Goal: Book appointment/travel/reservation

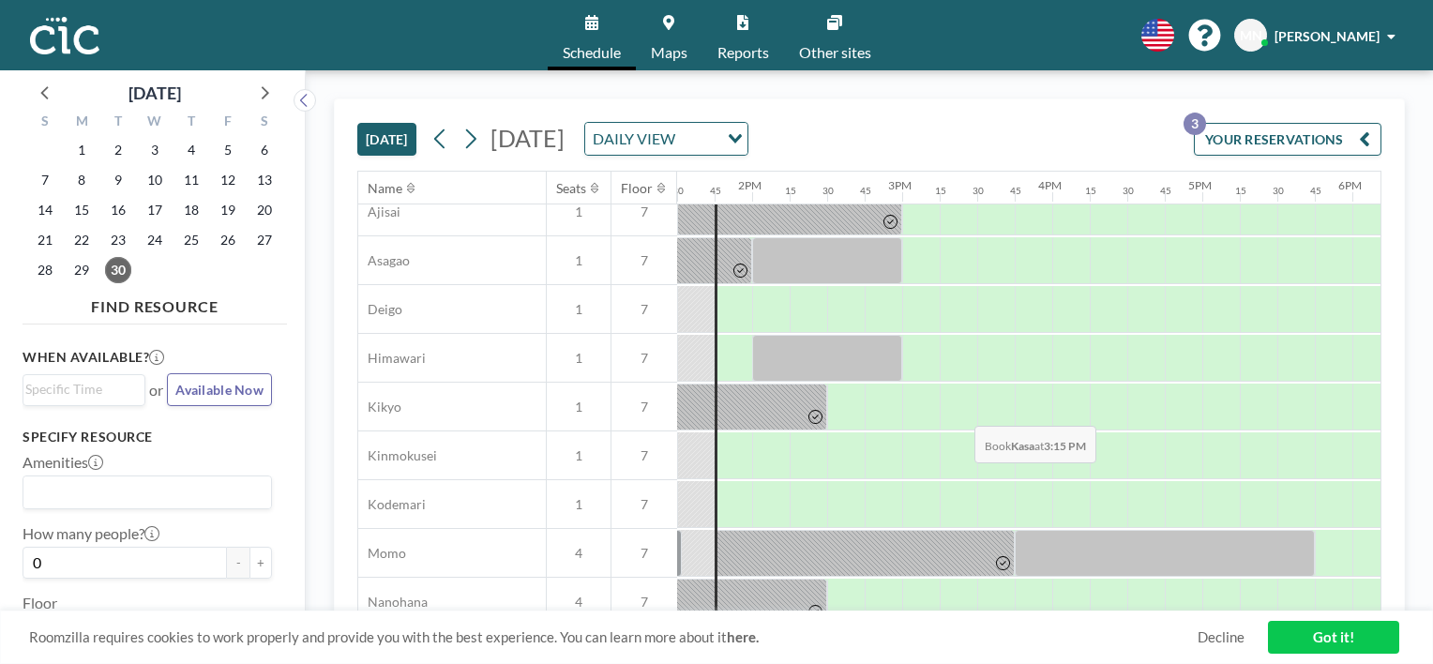
scroll to position [604, 2025]
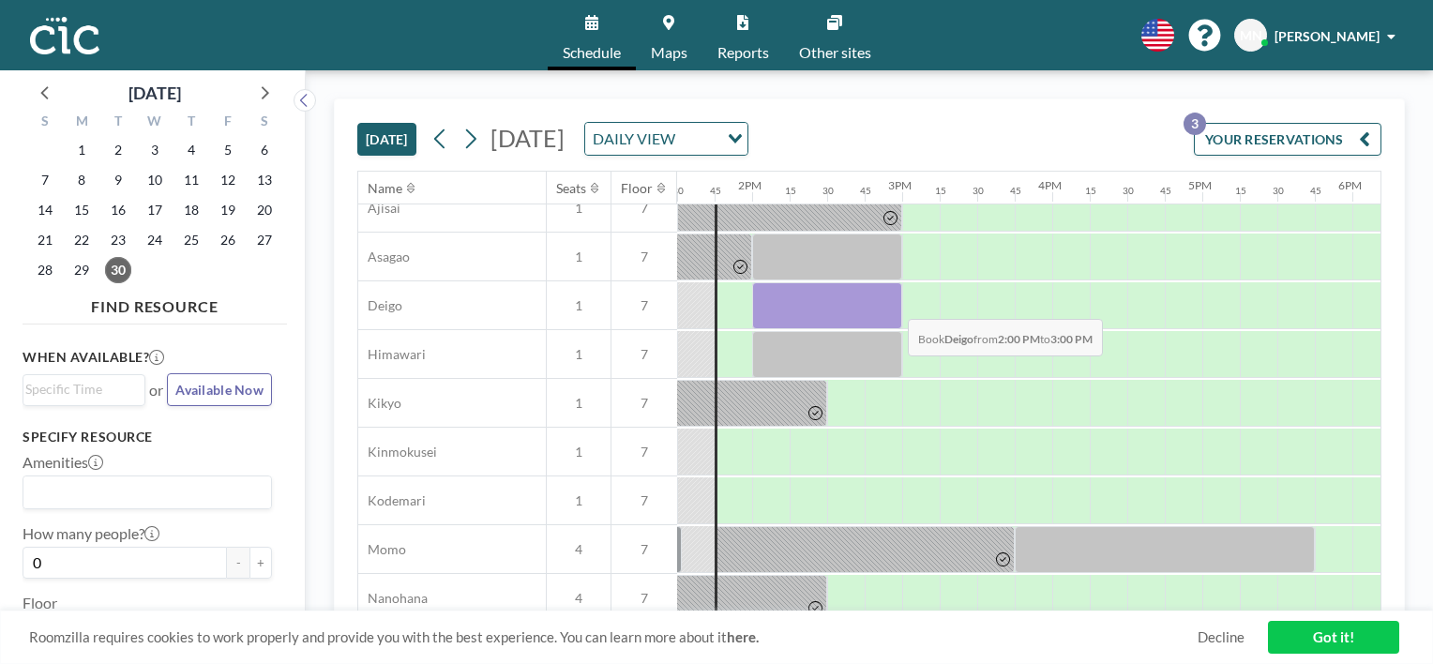
drag, startPoint x: 759, startPoint y: 293, endPoint x: 893, endPoint y: 304, distance: 134.5
click at [893, 304] on div at bounding box center [827, 305] width 150 height 47
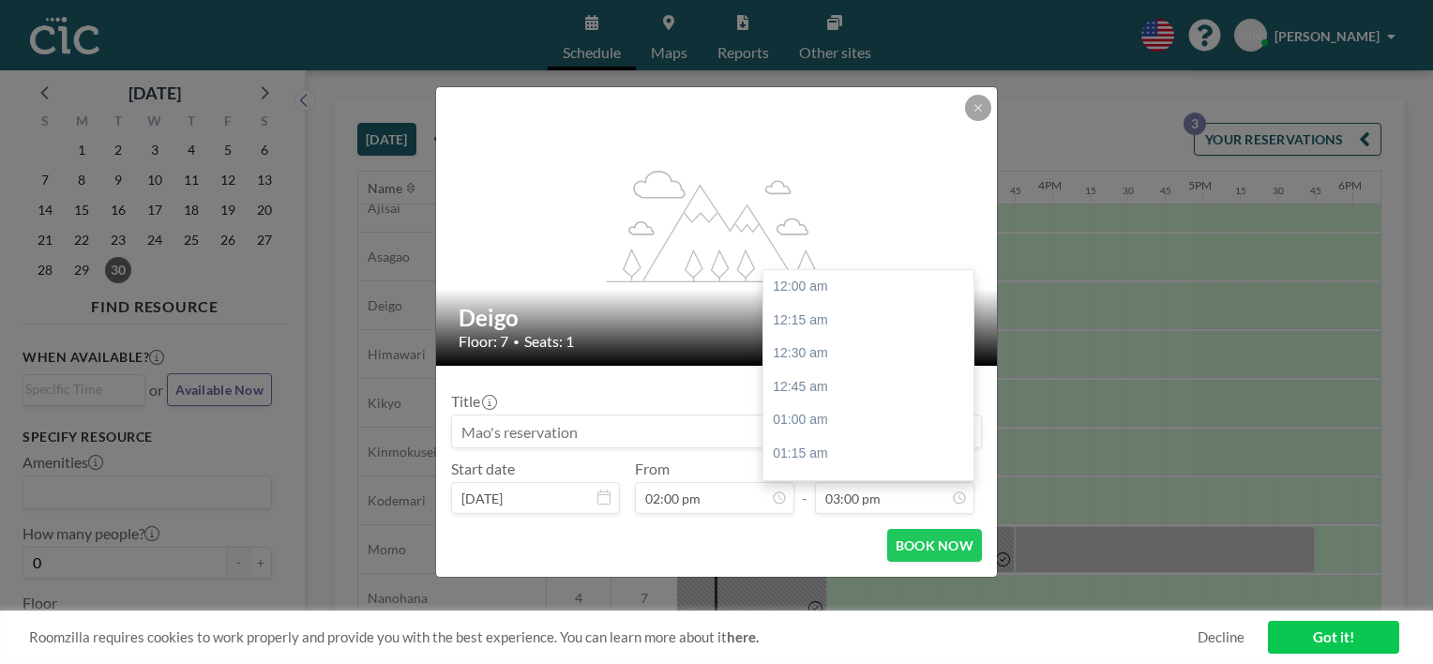
scroll to position [2003, 0]
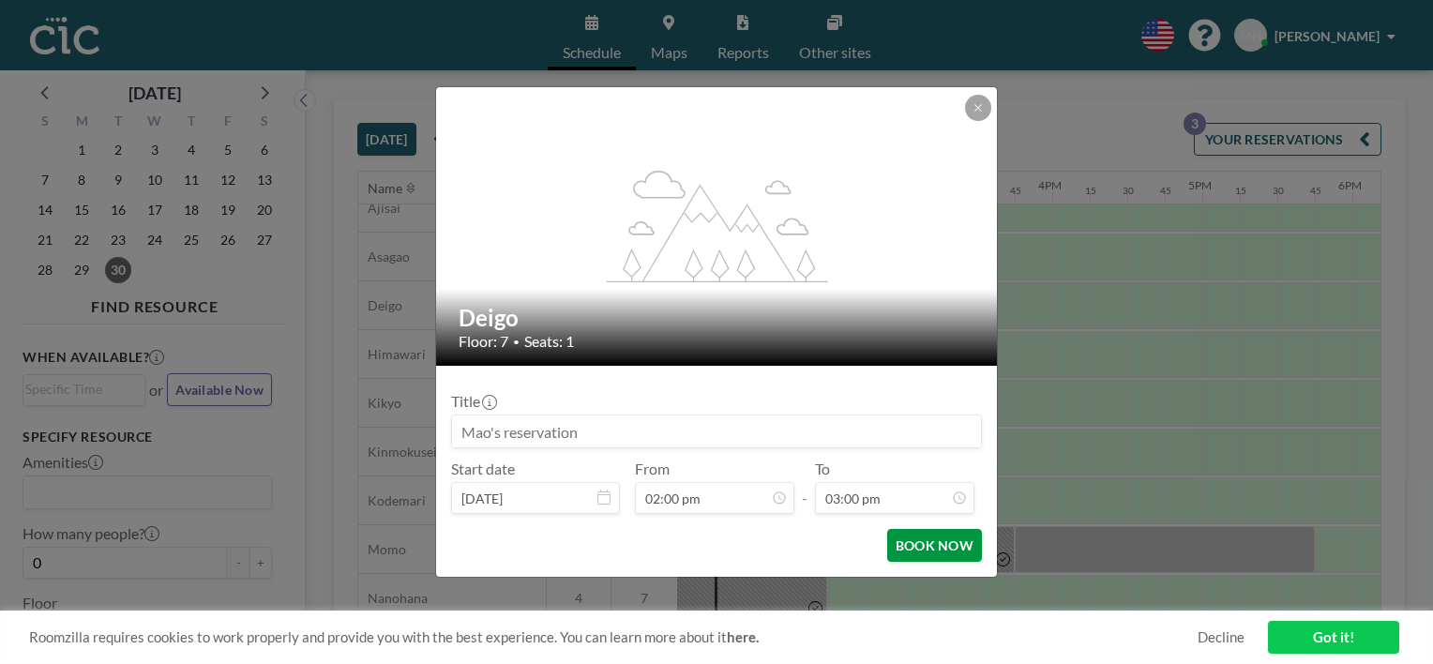
click at [955, 545] on button "BOOK NOW" at bounding box center [934, 545] width 95 height 33
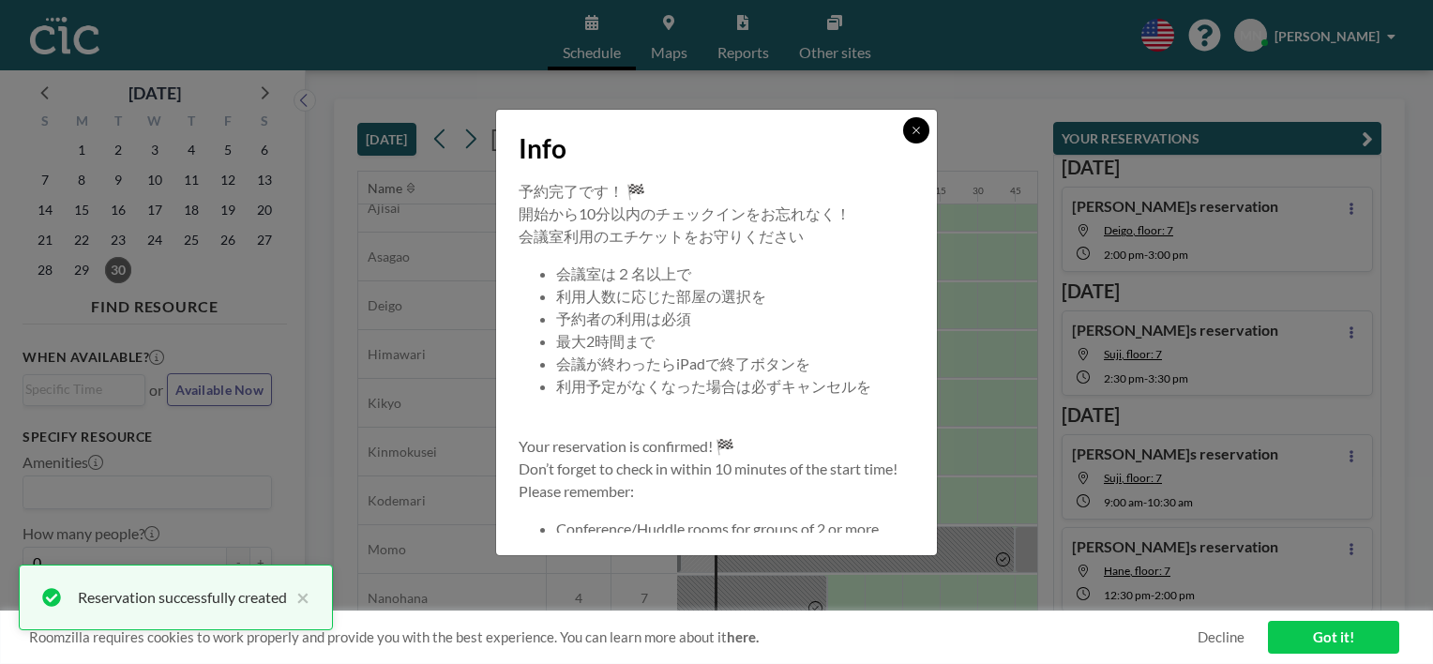
click at [922, 128] on icon at bounding box center [915, 130] width 11 height 11
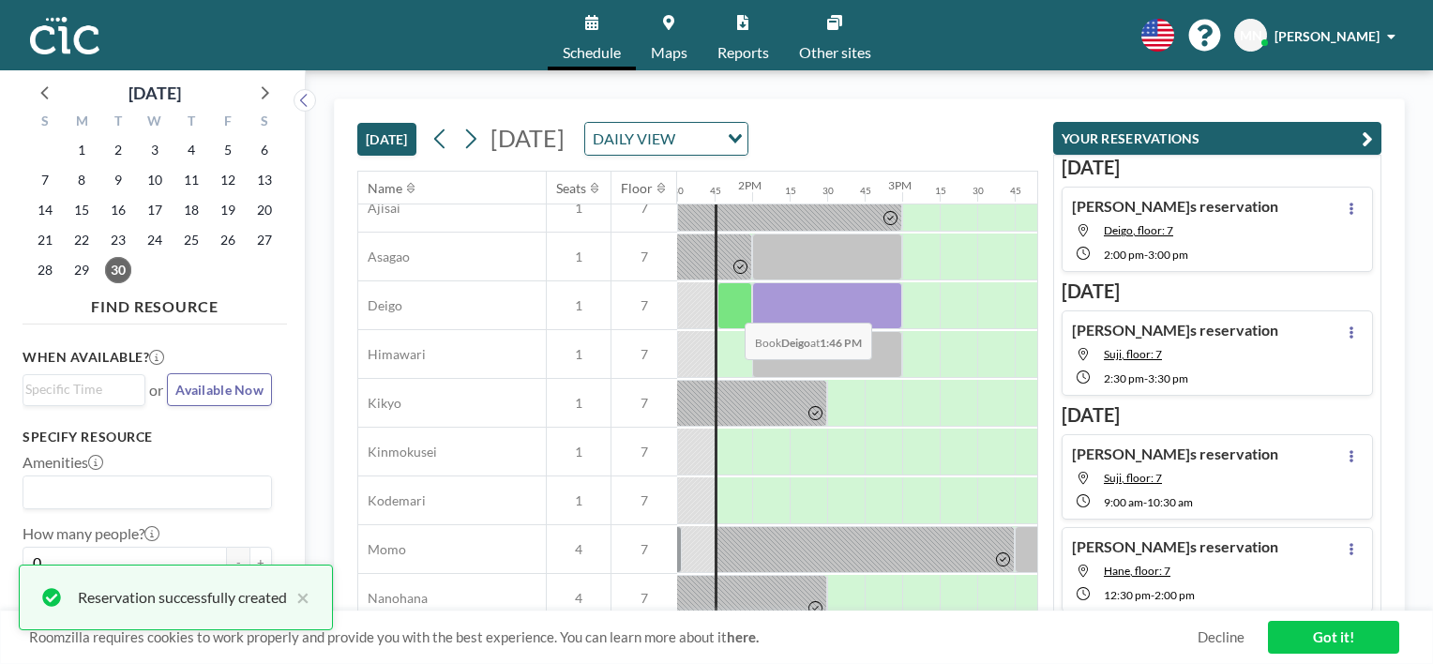
click at [729, 308] on div at bounding box center [734, 305] width 35 height 47
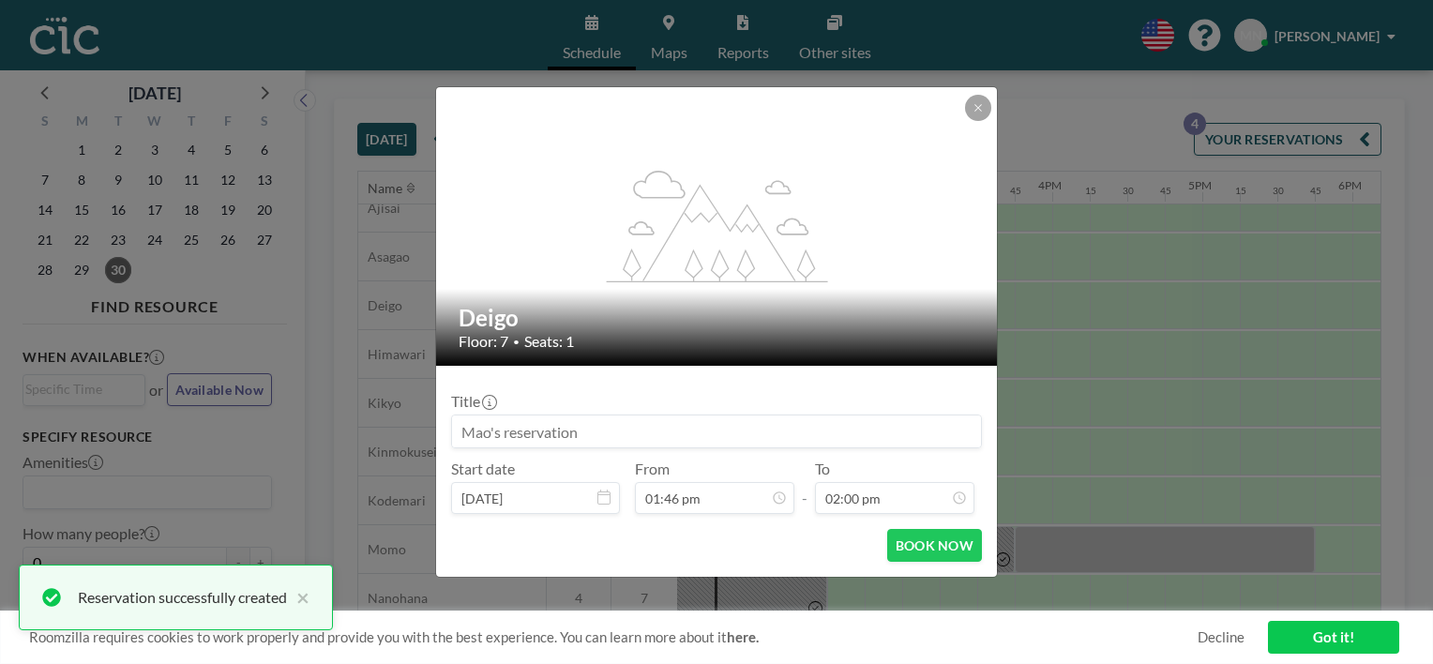
scroll to position [1869, 0]
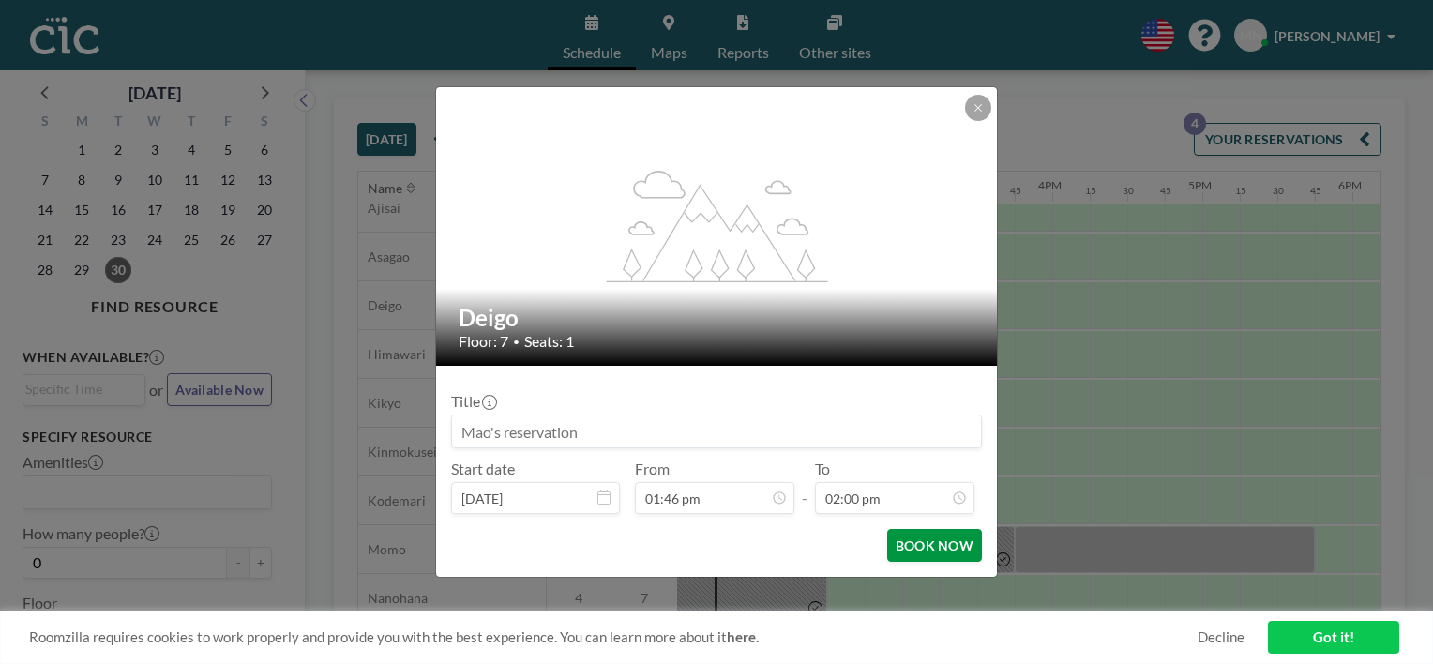
click at [940, 545] on button "BOOK NOW" at bounding box center [934, 545] width 95 height 33
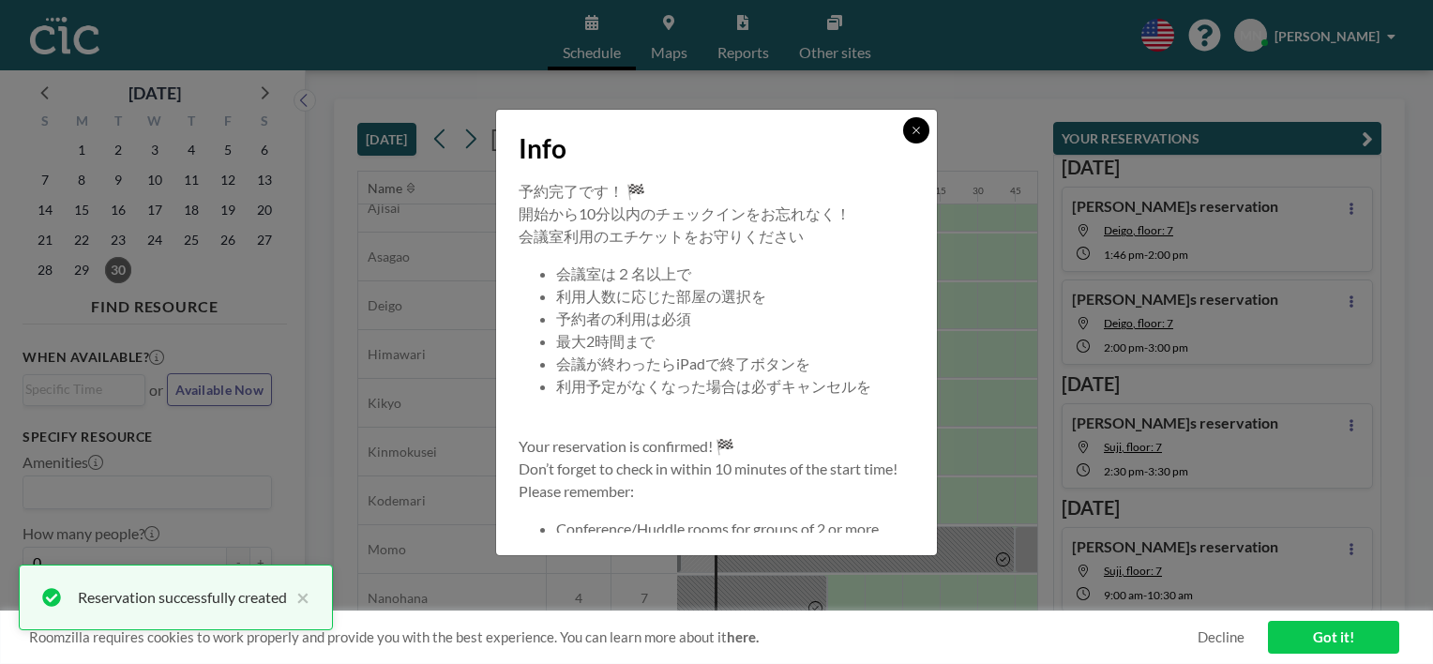
click at [915, 132] on icon at bounding box center [915, 130] width 11 height 11
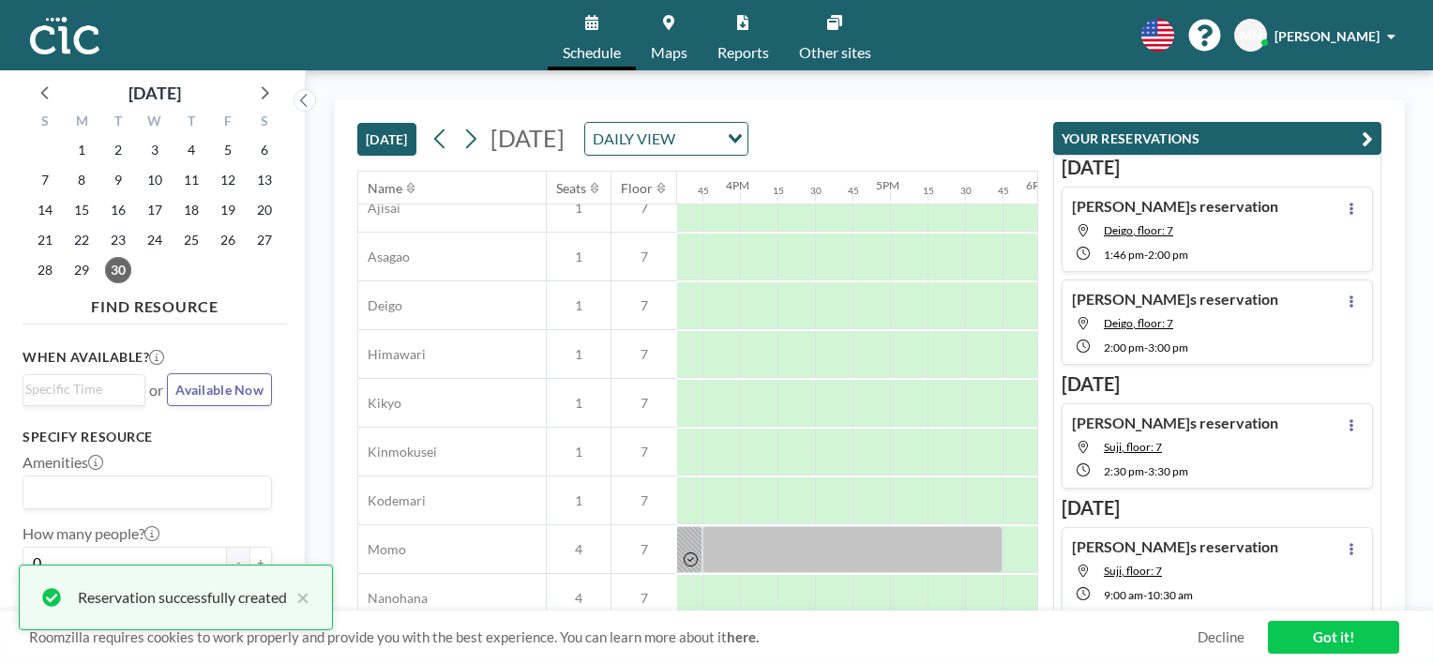
scroll to position [604, 2443]
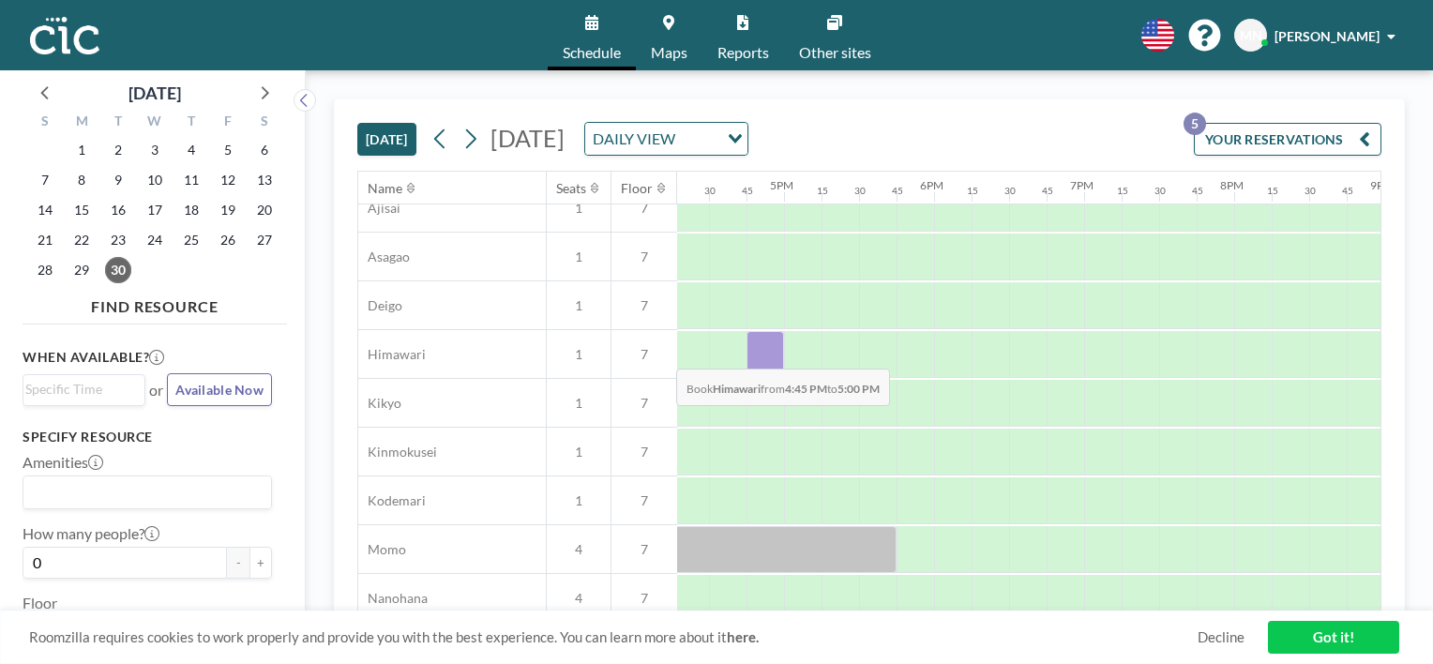
drag, startPoint x: 765, startPoint y: 342, endPoint x: 661, endPoint y: 353, distance: 104.7
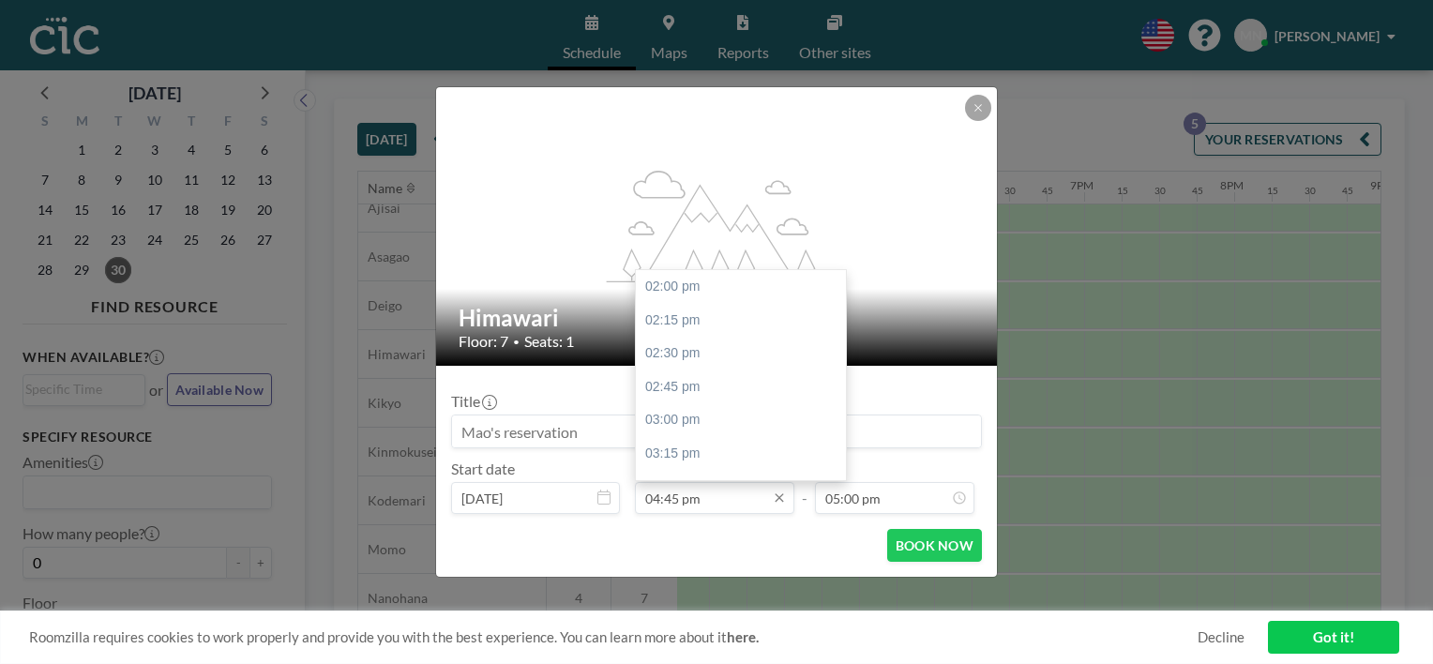
scroll to position [368, 0]
click at [751, 502] on input "04:45 pm" at bounding box center [714, 498] width 159 height 32
click at [699, 315] on div "04:00 pm" at bounding box center [745, 313] width 219 height 34
type input "04:00 pm"
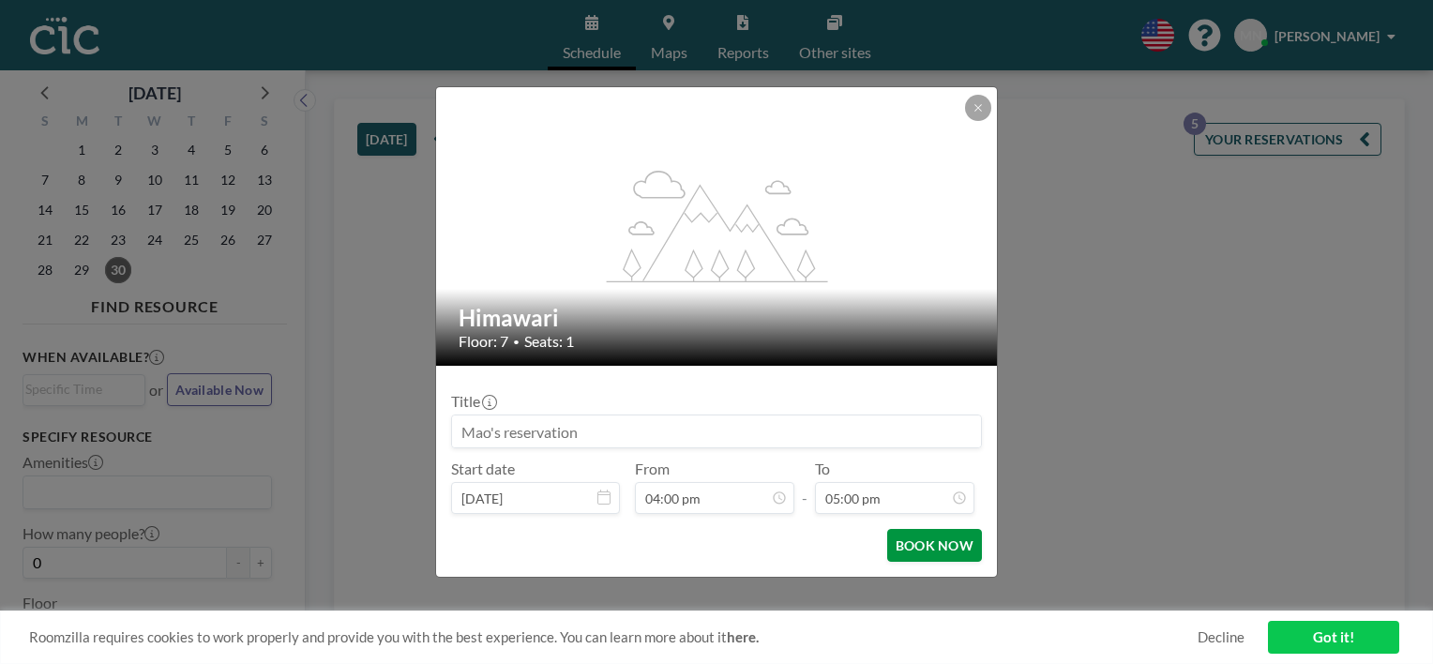
click at [949, 547] on button "BOOK NOW" at bounding box center [934, 545] width 95 height 33
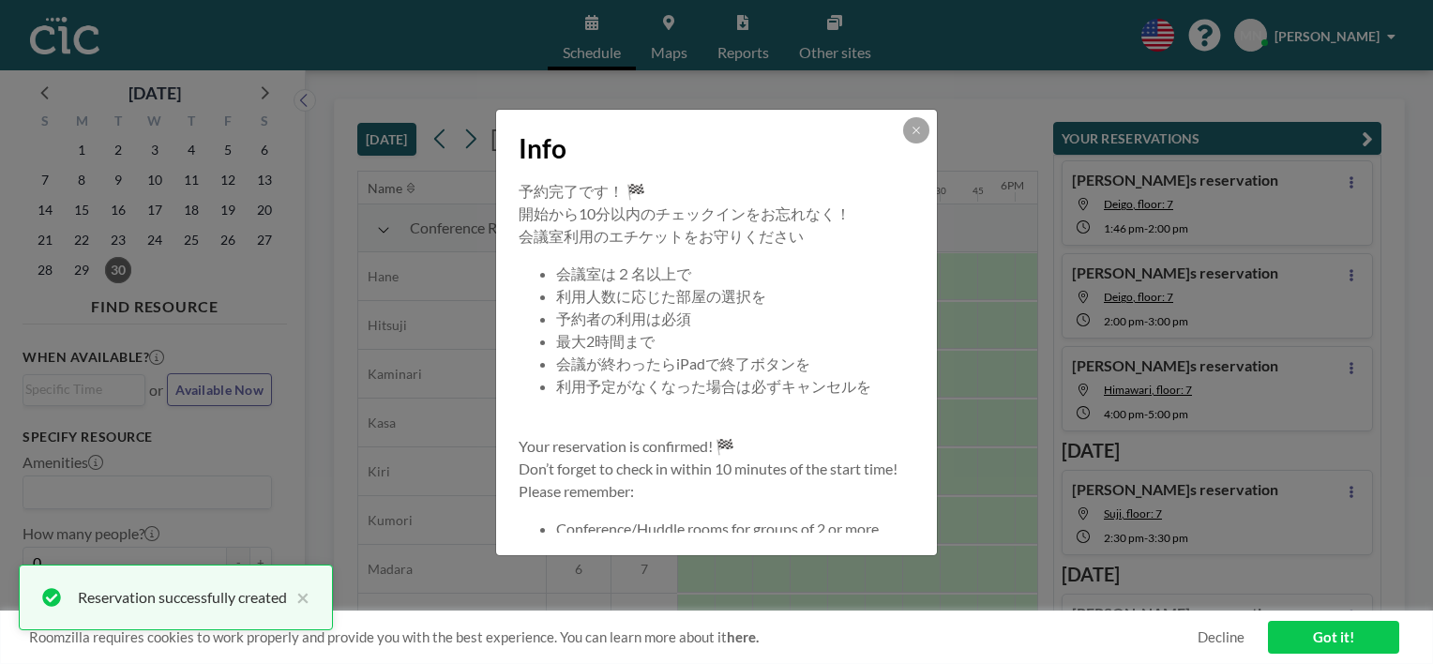
scroll to position [28, 0]
click at [910, 128] on icon at bounding box center [915, 130] width 11 height 11
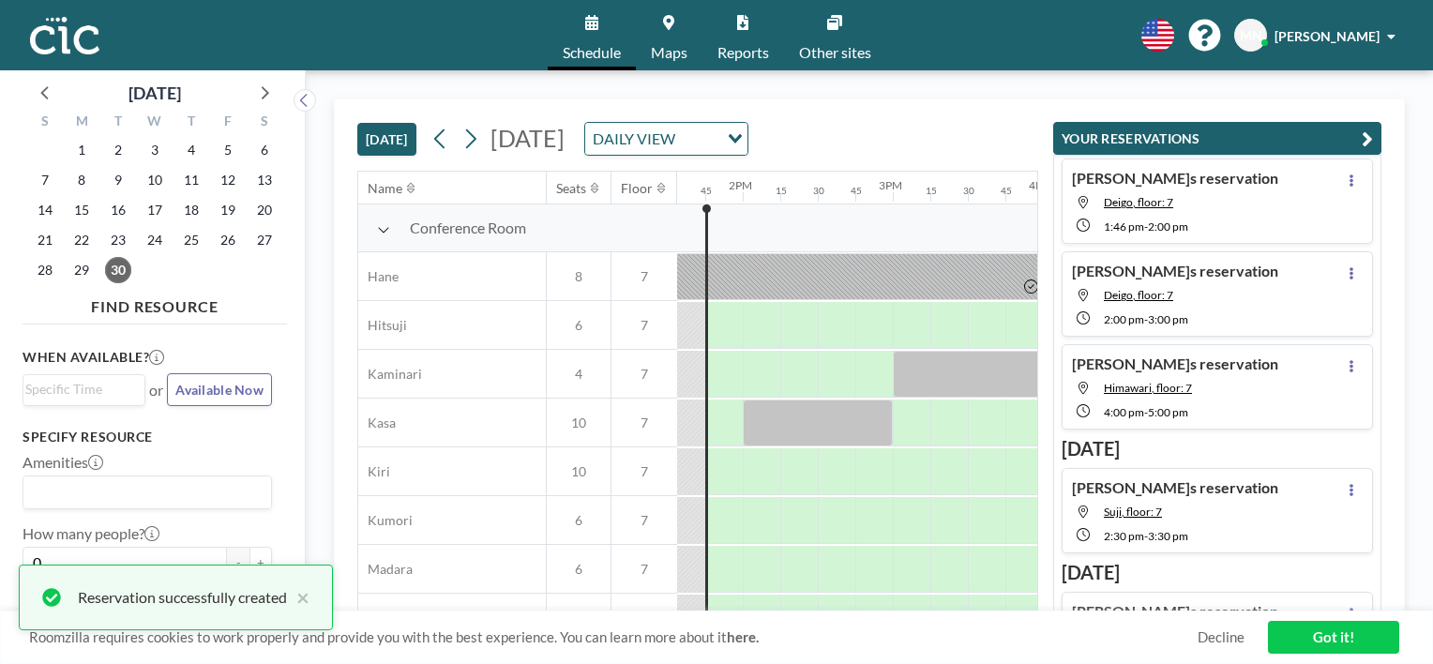
scroll to position [0, 2007]
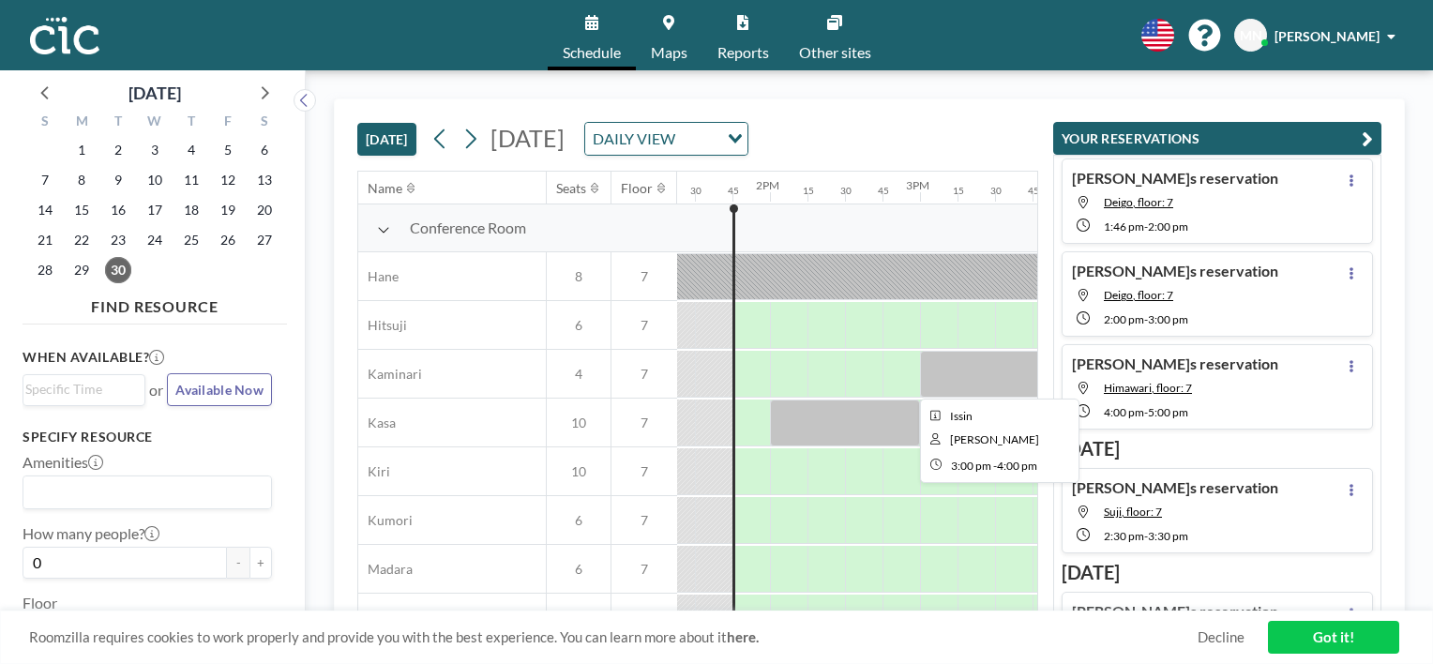
click at [935, 379] on div at bounding box center [995, 374] width 150 height 47
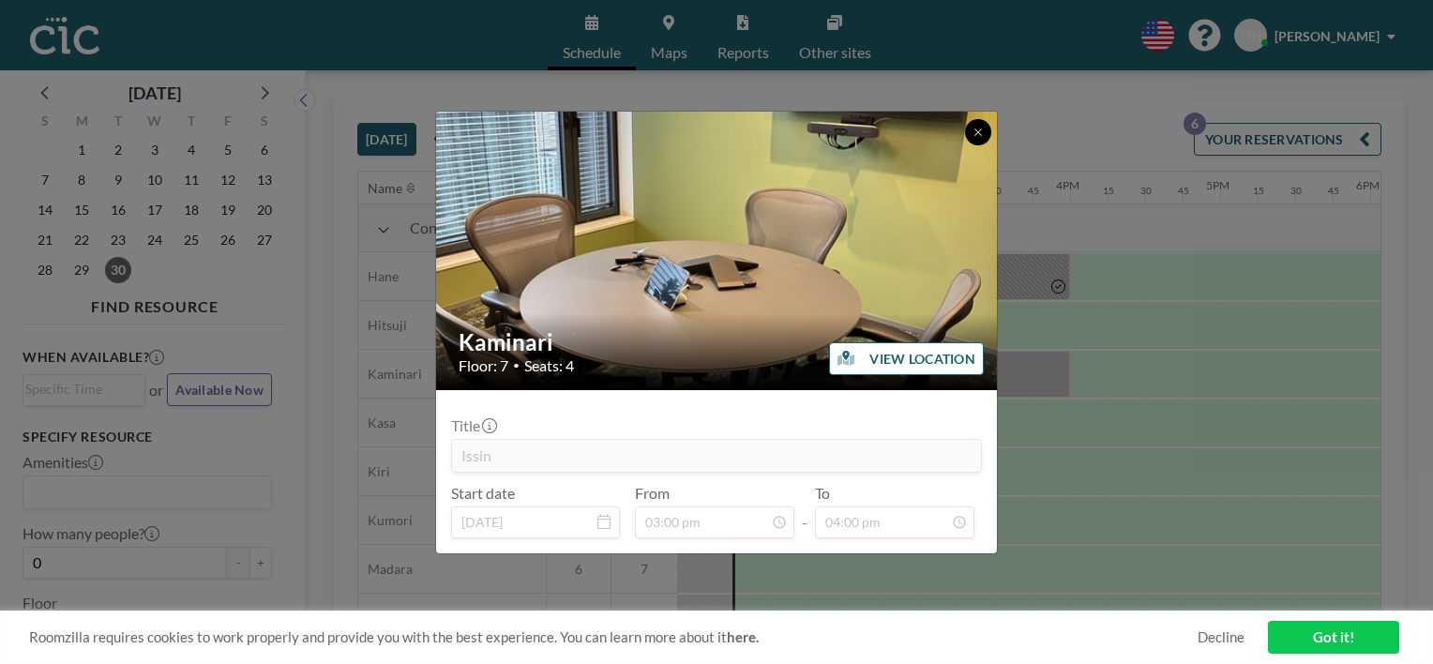
click at [972, 129] on icon at bounding box center [977, 132] width 11 height 11
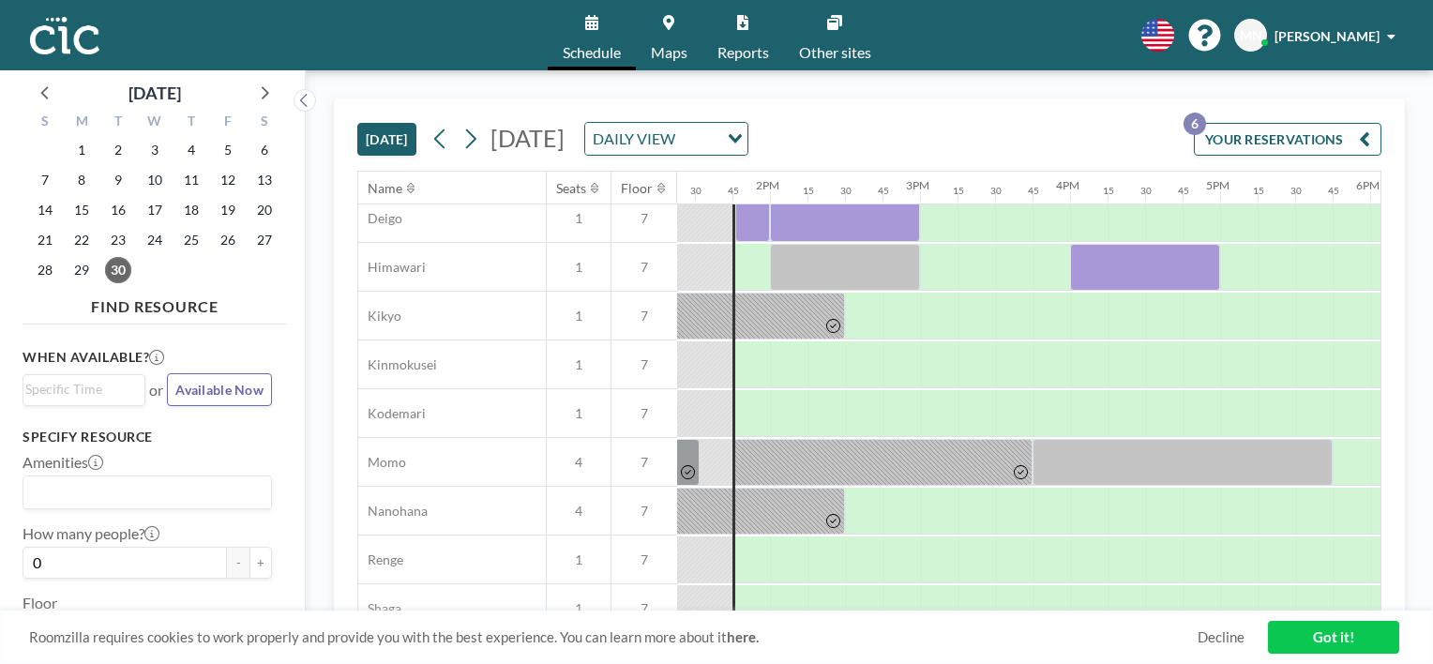
scroll to position [604, 2007]
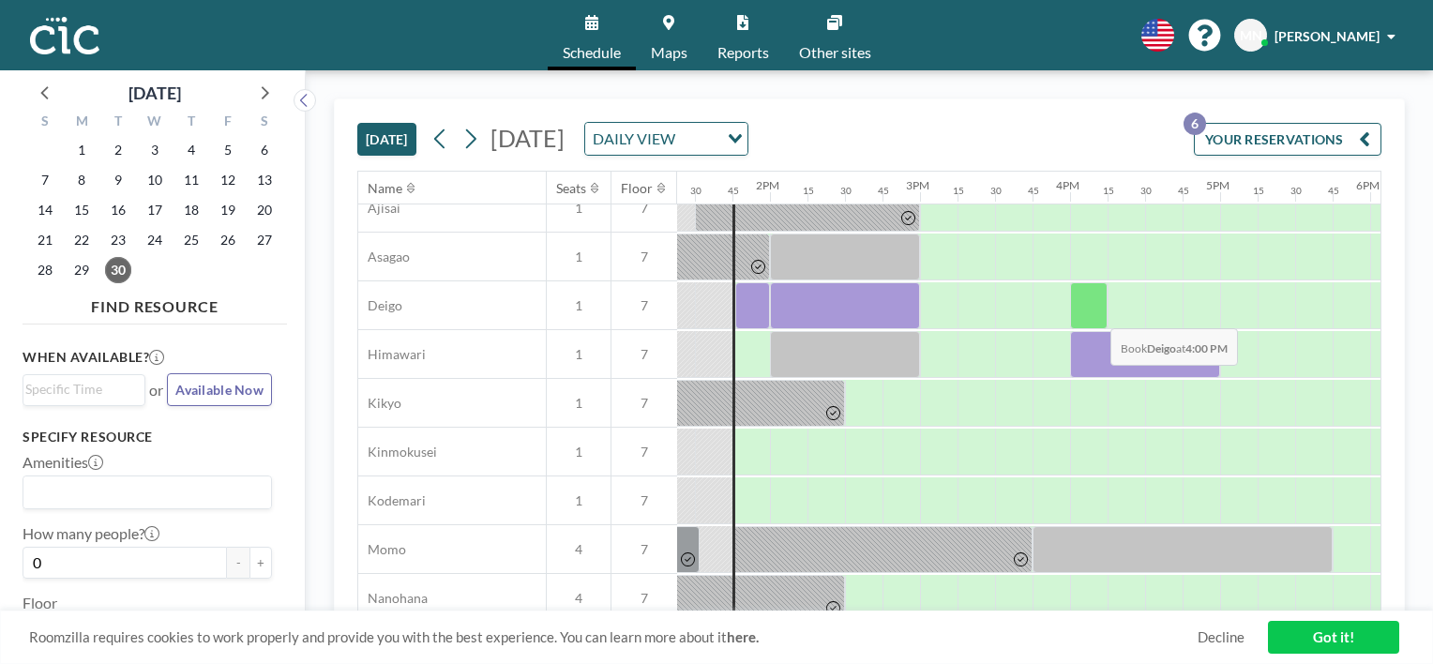
drag, startPoint x: 1099, startPoint y: 347, endPoint x: 1094, endPoint y: 313, distance: 34.1
click at [1094, 313] on div "Phone Booth Ajisai 1 7 Asagao 1 7 Deigo 1 7 Himawari 1 7 Kikyo 1 7 Kinmokusei 1…" at bounding box center [310, 550] width 3919 height 828
drag, startPoint x: 1094, startPoint y: 313, endPoint x: 1073, endPoint y: 338, distance: 32.5
click at [1059, 312] on div at bounding box center [469, 305] width 3601 height 49
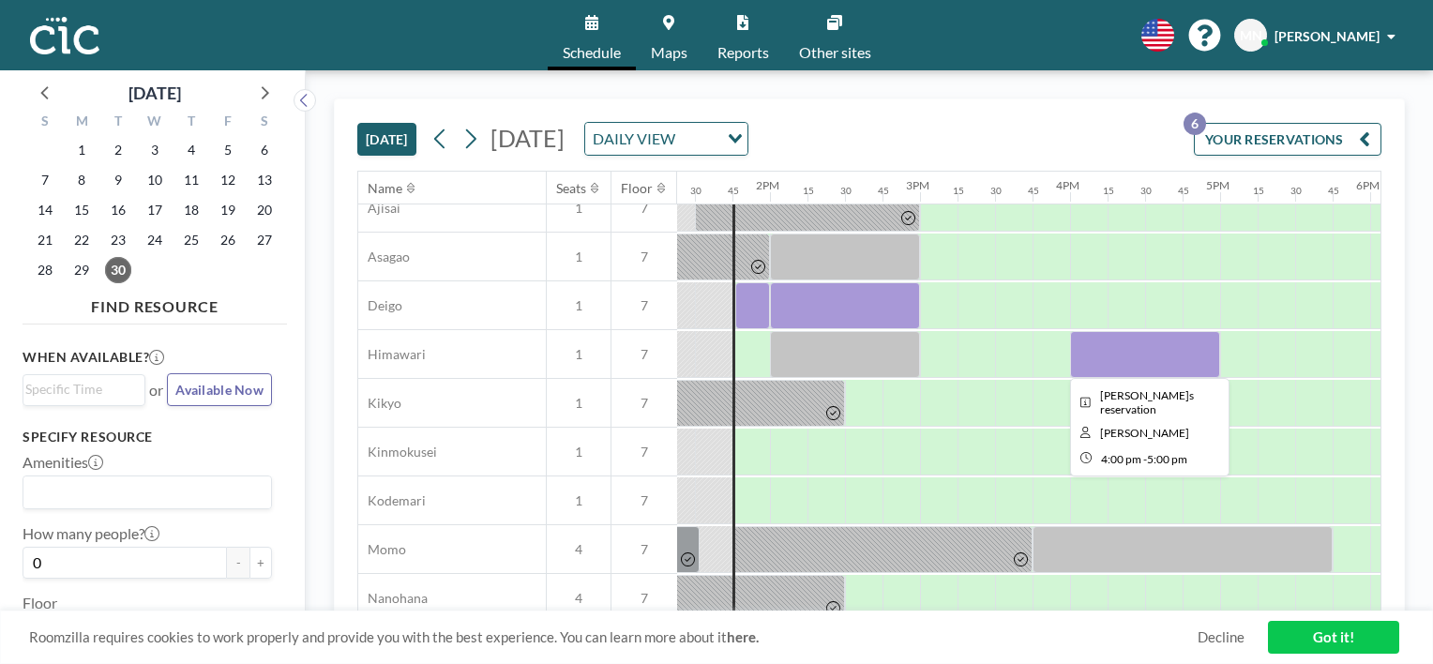
click at [1105, 353] on div at bounding box center [1145, 354] width 150 height 47
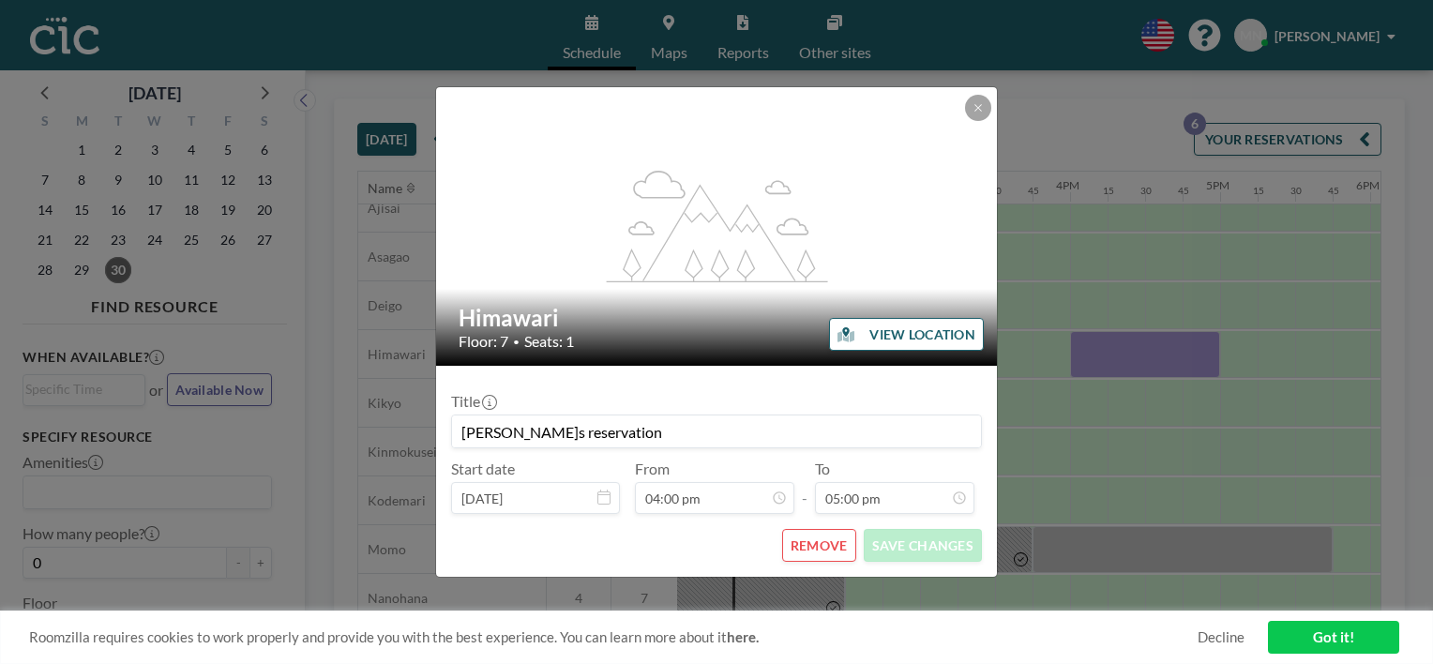
scroll to position [2269, 0]
click at [836, 539] on button "REMOVE" at bounding box center [819, 545] width 74 height 33
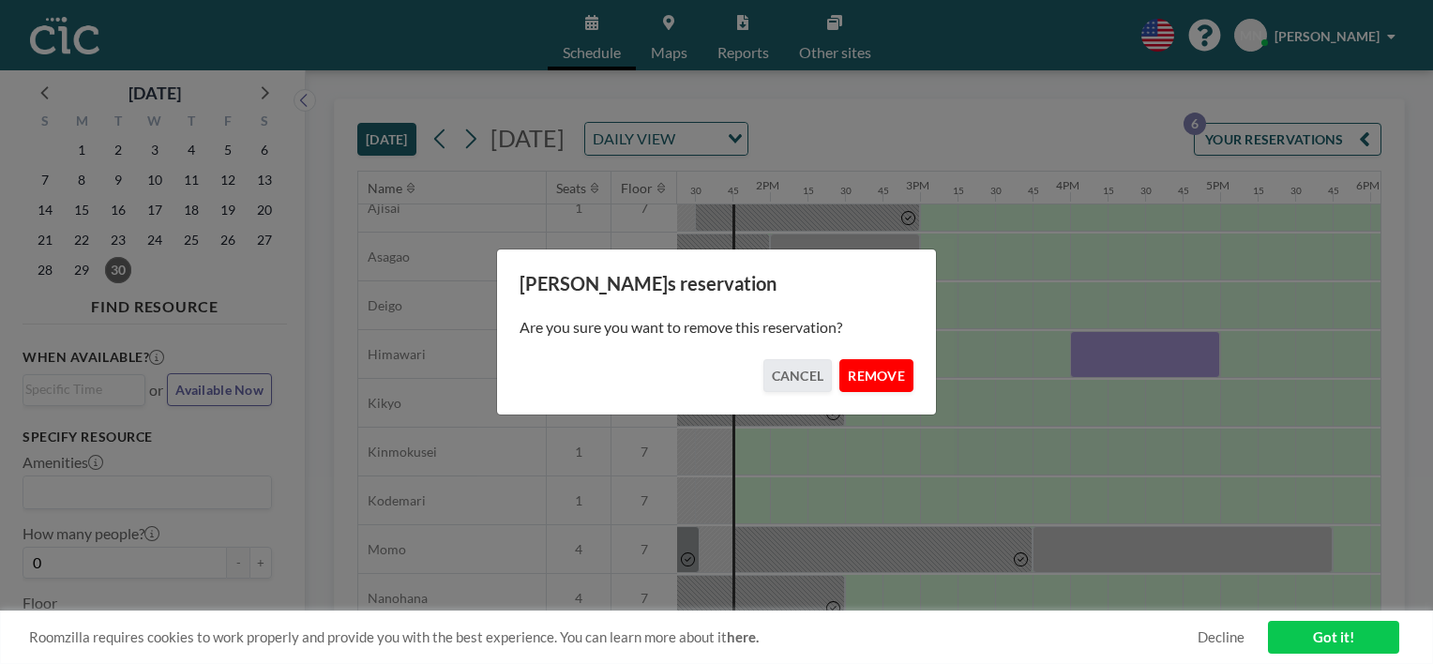
click at [873, 379] on button "REMOVE" at bounding box center [876, 375] width 74 height 33
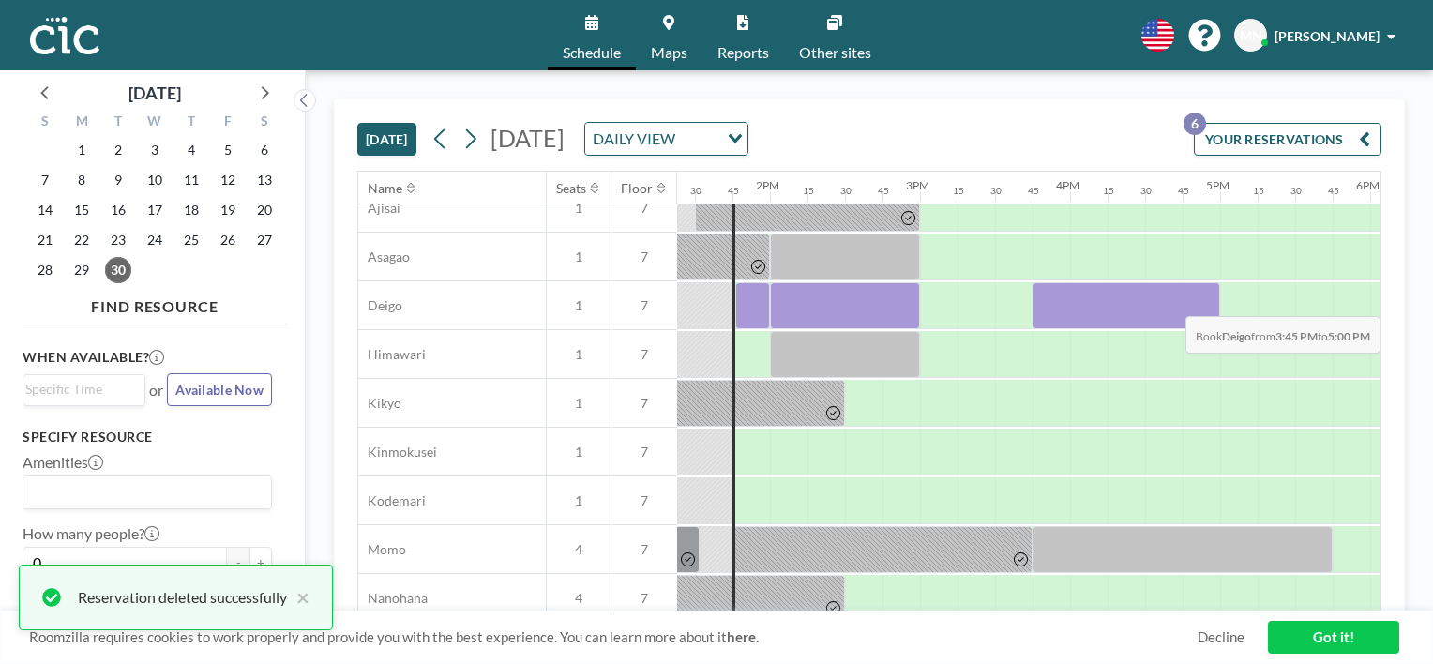
drag, startPoint x: 1065, startPoint y: 317, endPoint x: 1206, endPoint y: 302, distance: 141.4
click at [1206, 302] on div at bounding box center [1126, 305] width 188 height 47
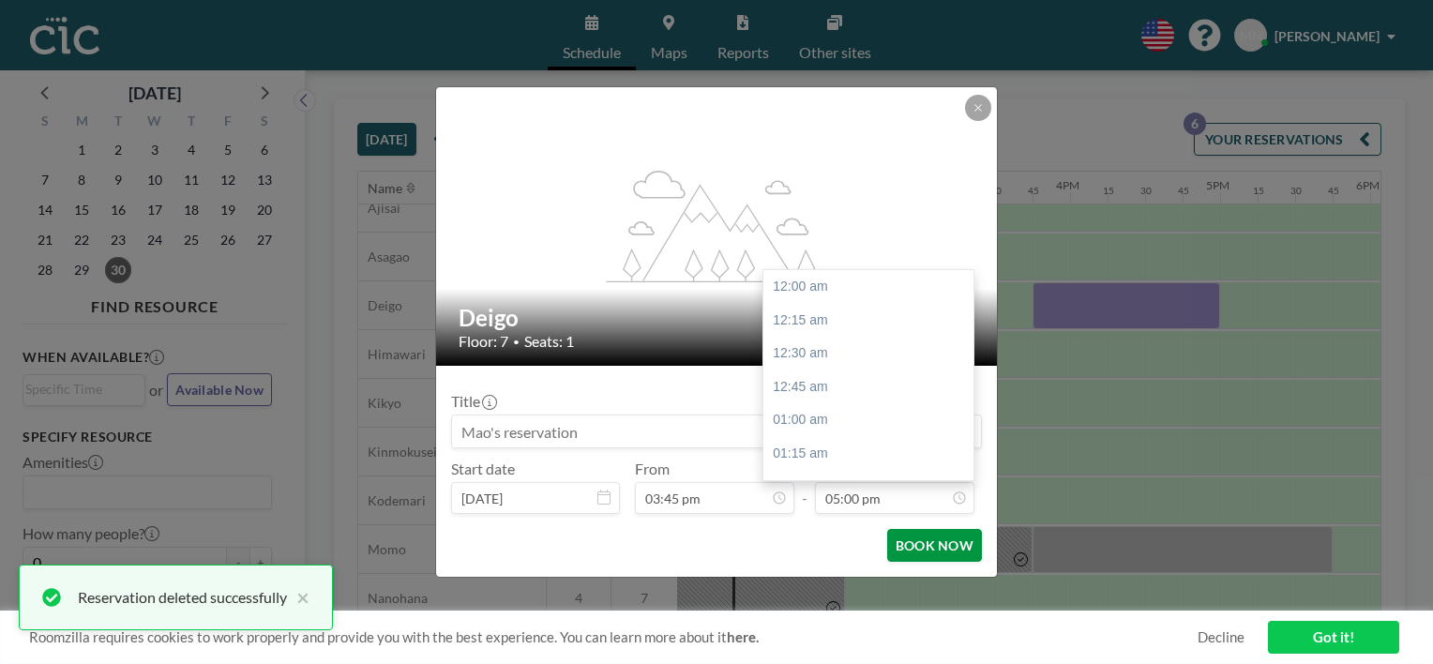
scroll to position [2269, 0]
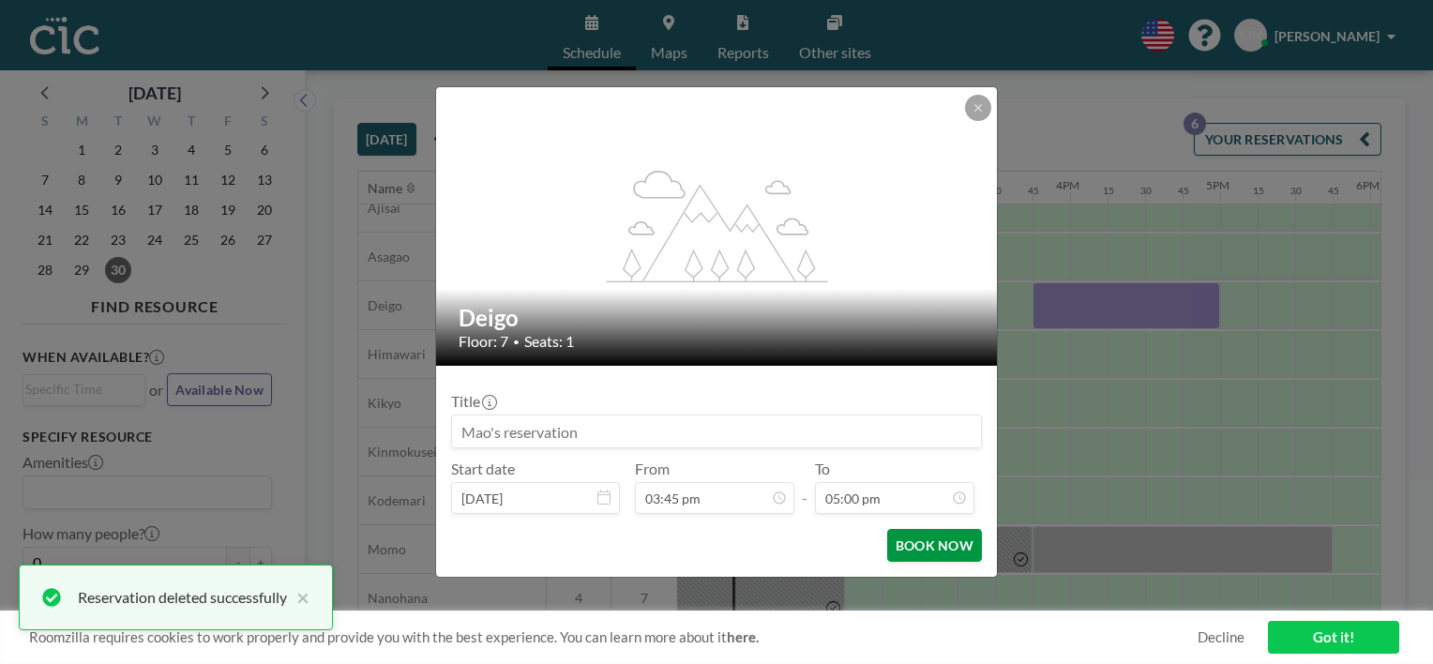
click at [945, 546] on button "BOOK NOW" at bounding box center [934, 545] width 95 height 33
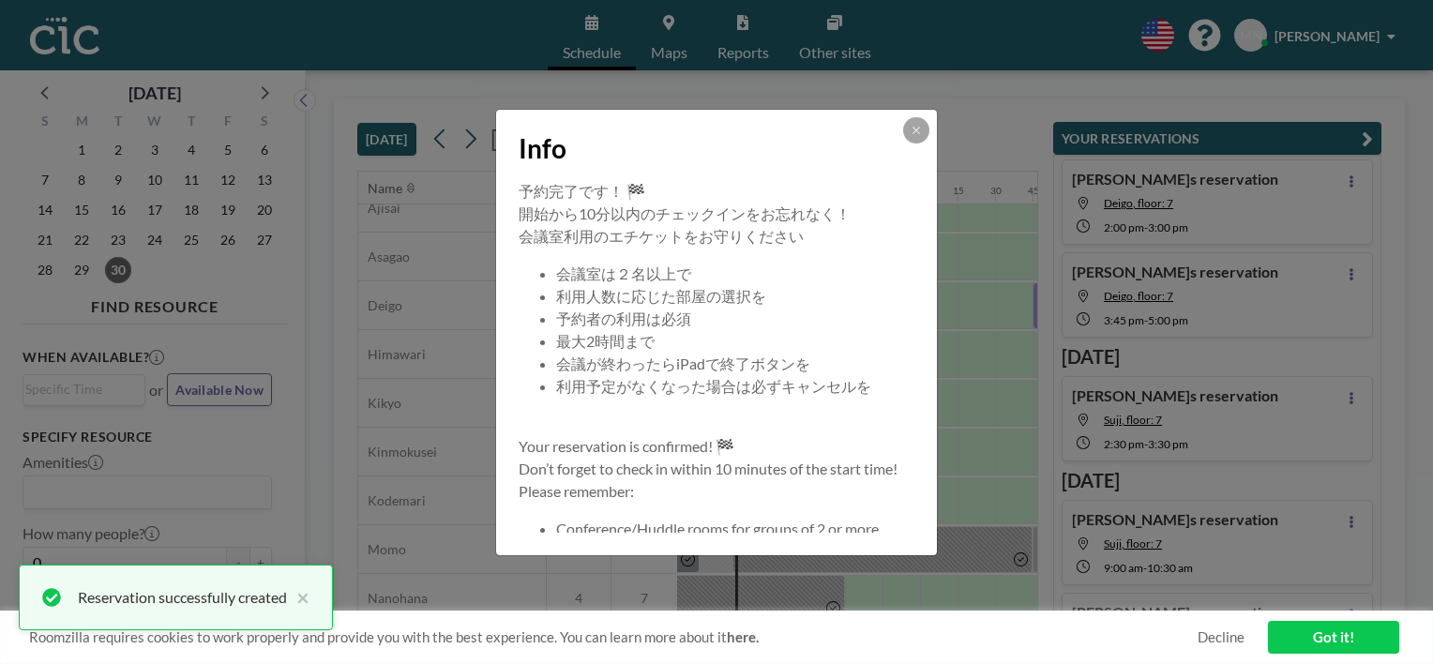
scroll to position [59, 0]
